Goal: Information Seeking & Learning: Learn about a topic

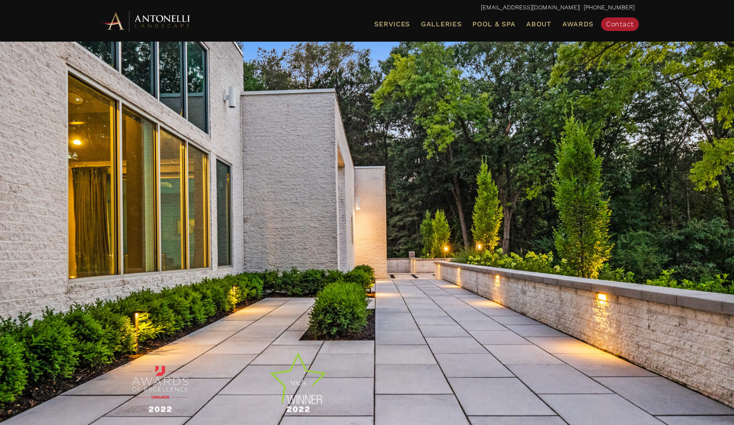
scroll to position [8, 0]
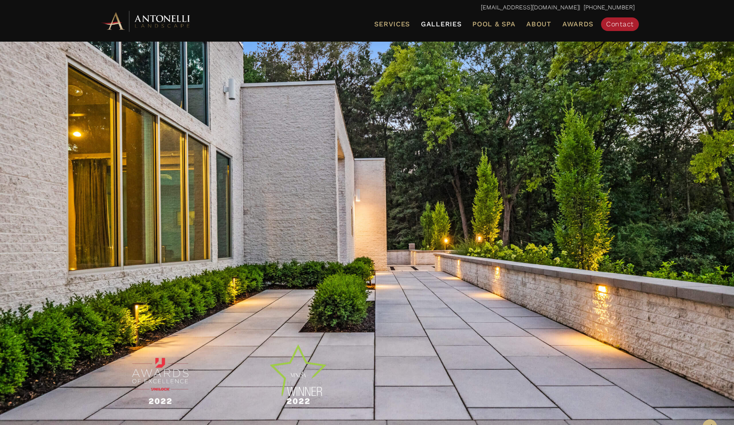
click at [451, 23] on span "Galleries" at bounding box center [441, 24] width 40 height 8
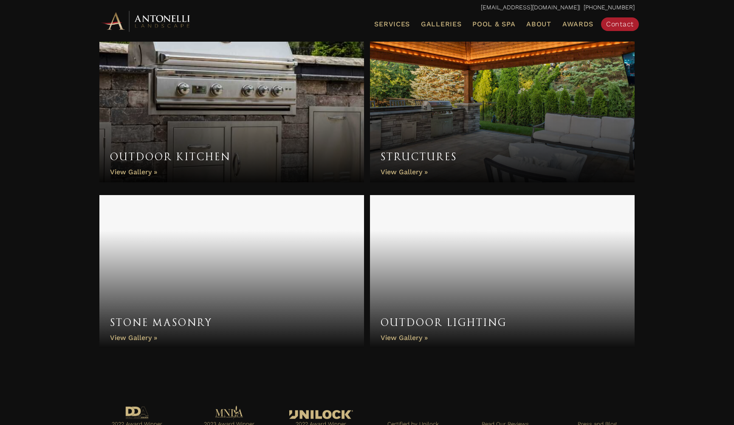
scroll to position [630, 0]
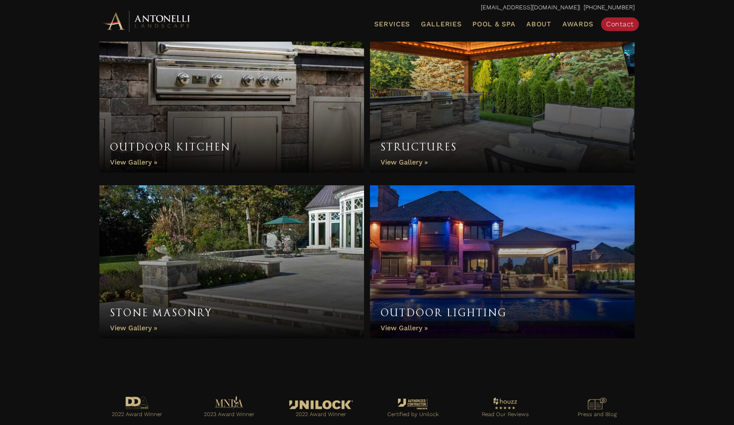
click at [395, 162] on link "Structures" at bounding box center [502, 96] width 264 height 153
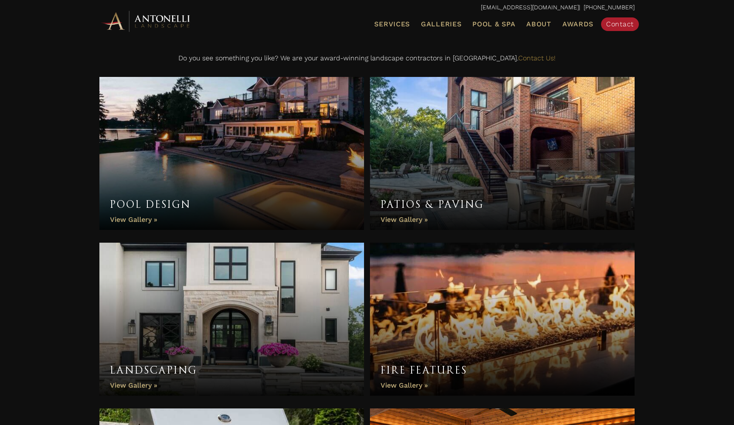
scroll to position [231, 0]
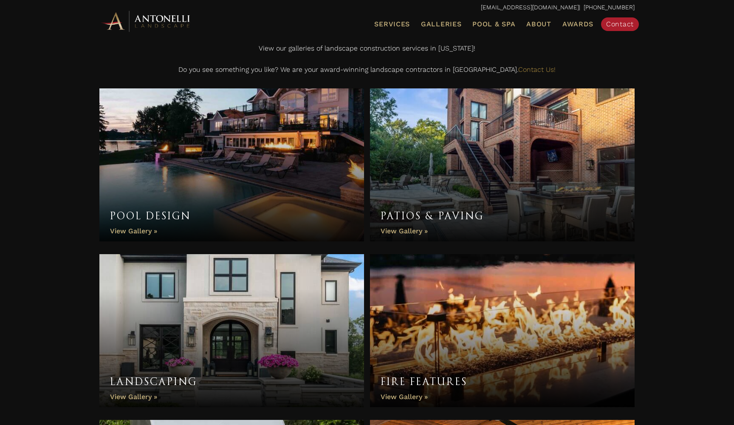
click at [405, 230] on link "Patios & Paving" at bounding box center [502, 164] width 264 height 153
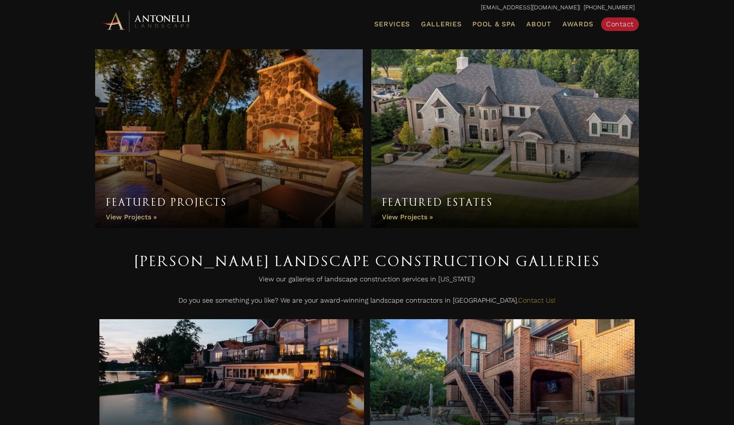
scroll to position [0, 0]
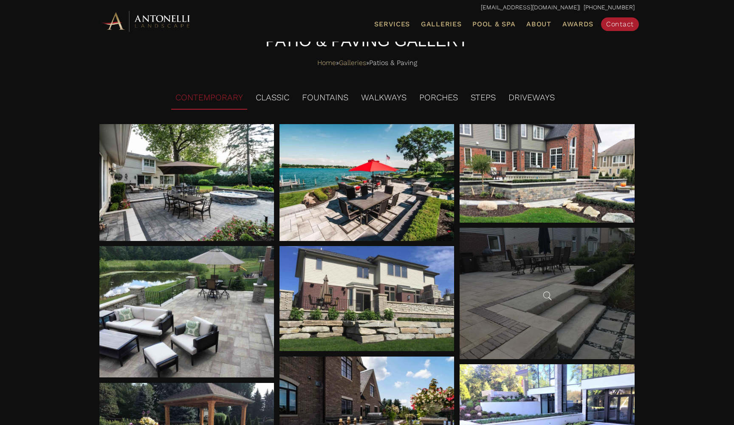
scroll to position [49, 0]
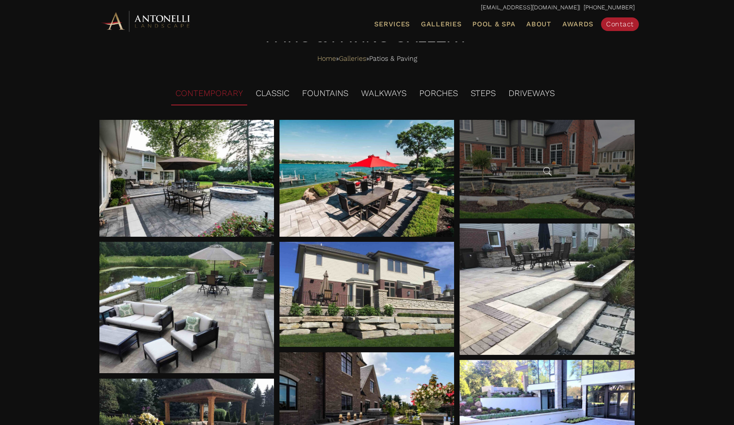
click at [520, 188] on div at bounding box center [546, 169] width 175 height 98
